Goal: Find specific page/section: Find specific page/section

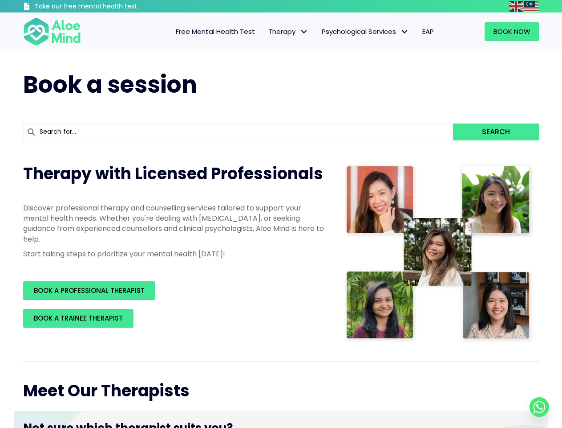
click at [281, 214] on p "Discover professional therapy and counselling services tailored to support your…" at bounding box center [174, 223] width 303 height 41
click at [517, 6] on img at bounding box center [516, 6] width 14 height 11
click at [532, 6] on img at bounding box center [532, 6] width 14 height 11
click at [287, 32] on span "Therapy" at bounding box center [289, 31] width 40 height 9
click at [365, 32] on span "Psychological Services" at bounding box center [365, 31] width 87 height 9
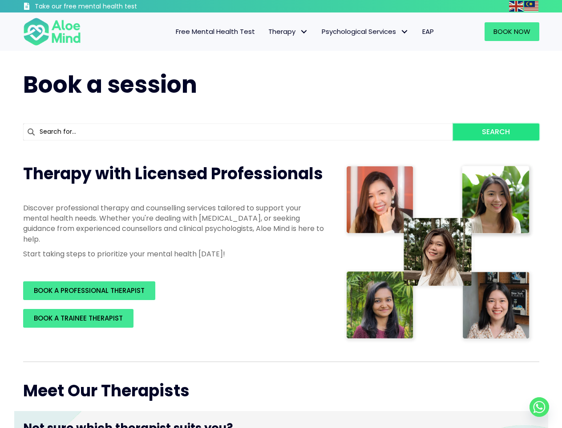
click at [496, 132] on button "Search" at bounding box center [496, 131] width 86 height 17
